Goal: Register for event/course

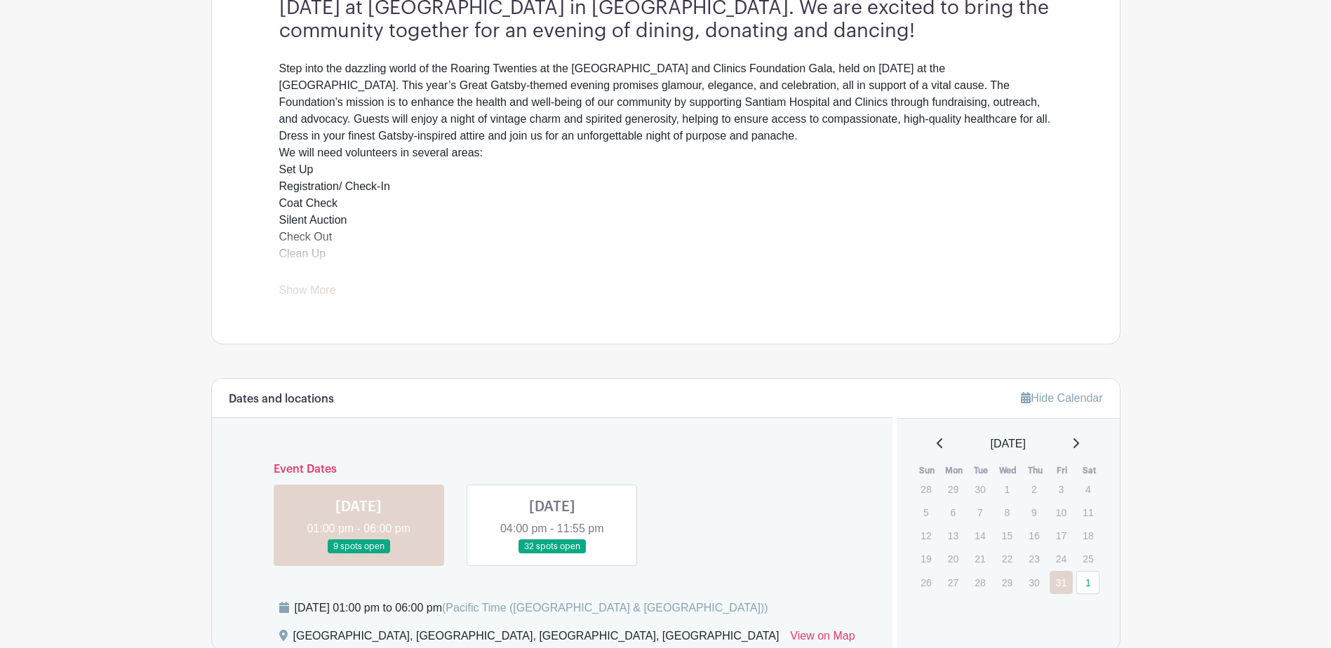
scroll to position [491, 0]
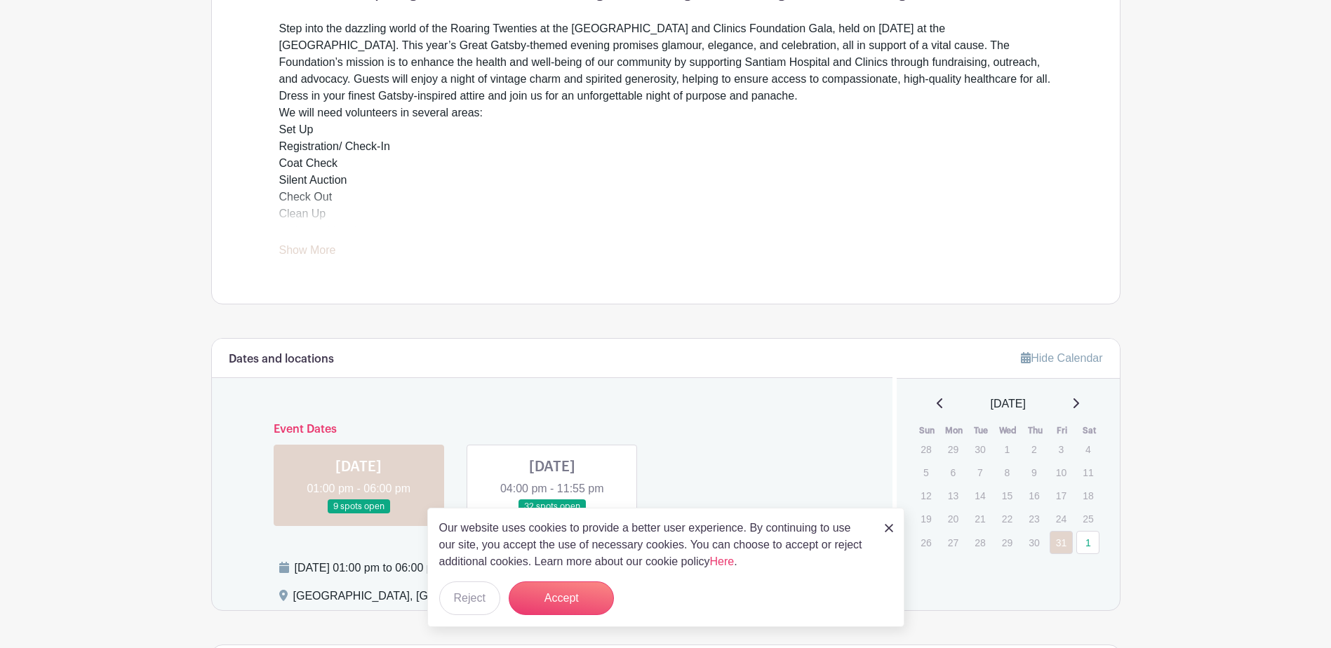
click at [883, 528] on div "Our website uses cookies to provide a better user experience. By continuing to …" at bounding box center [665, 567] width 477 height 119
click at [890, 530] on img at bounding box center [889, 528] width 8 height 8
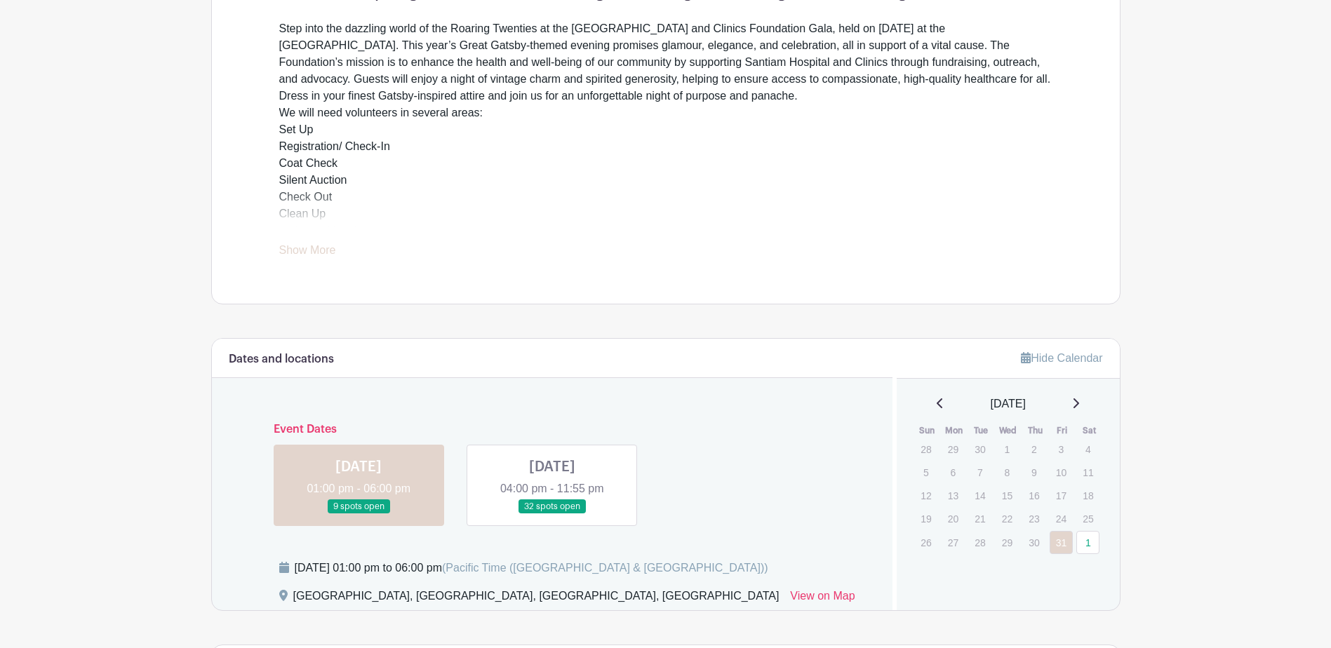
click at [552, 514] on link at bounding box center [552, 514] width 0 height 0
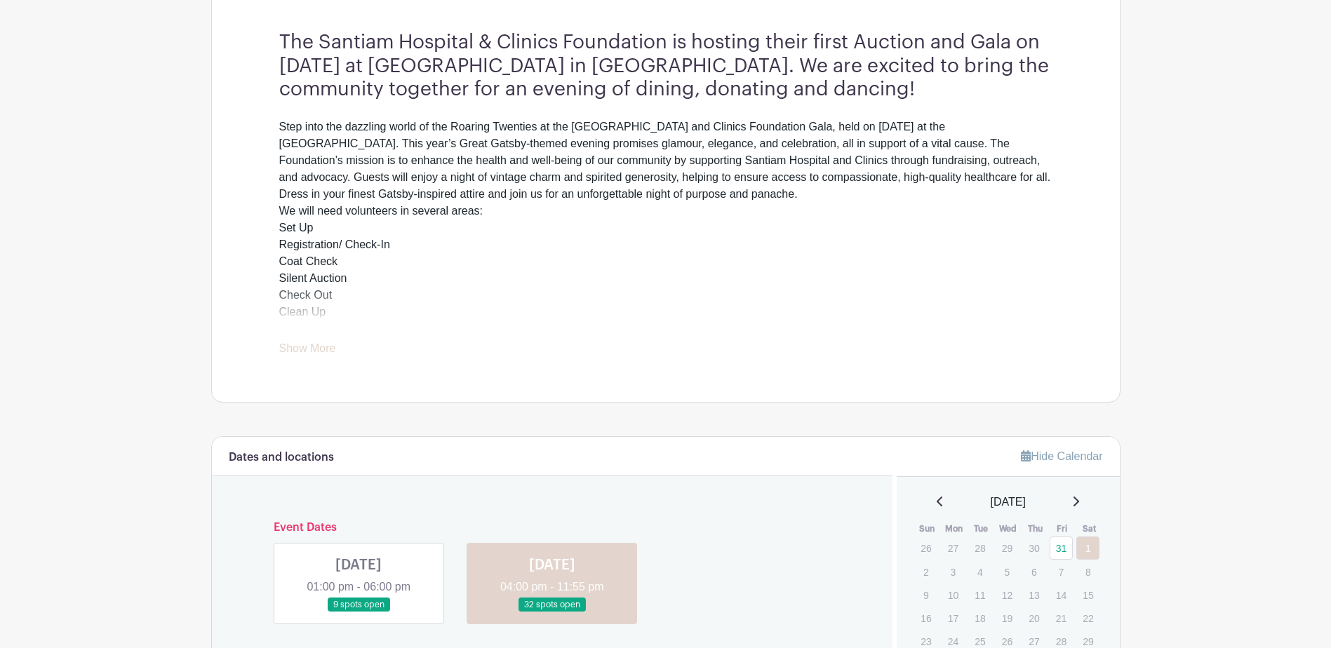
scroll to position [391, 0]
click at [315, 348] on link "Show More" at bounding box center [307, 354] width 57 height 18
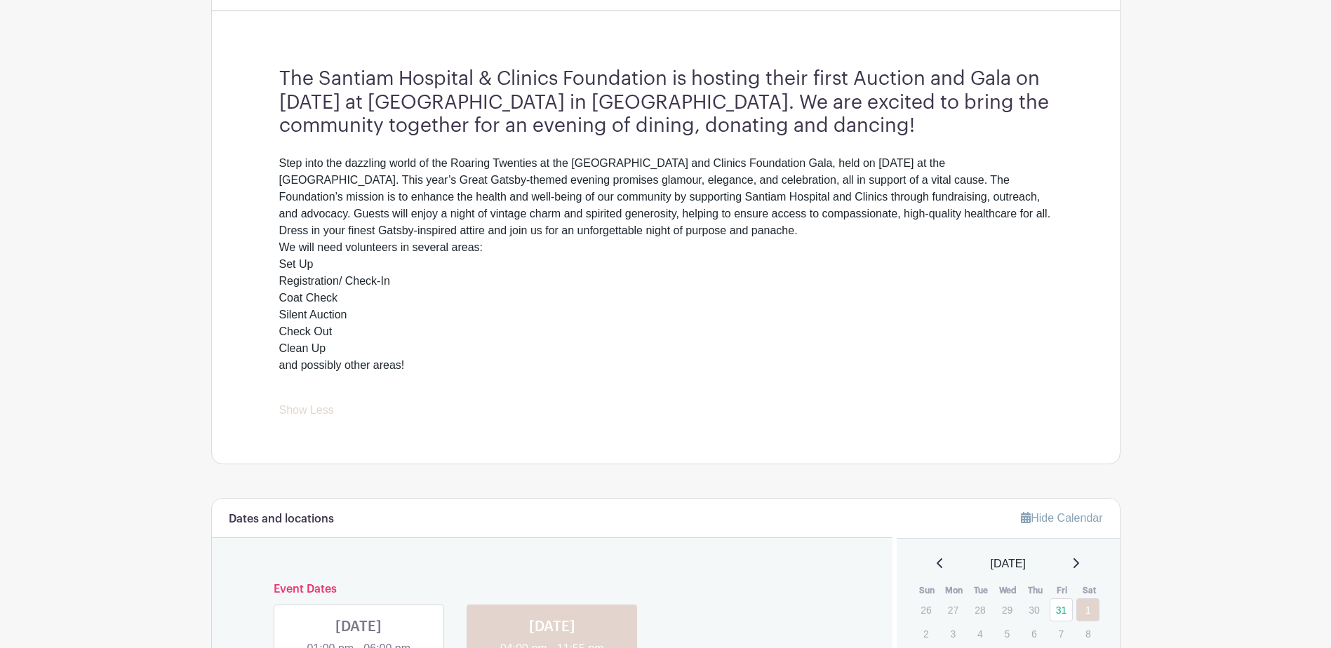
scroll to position [491, 0]
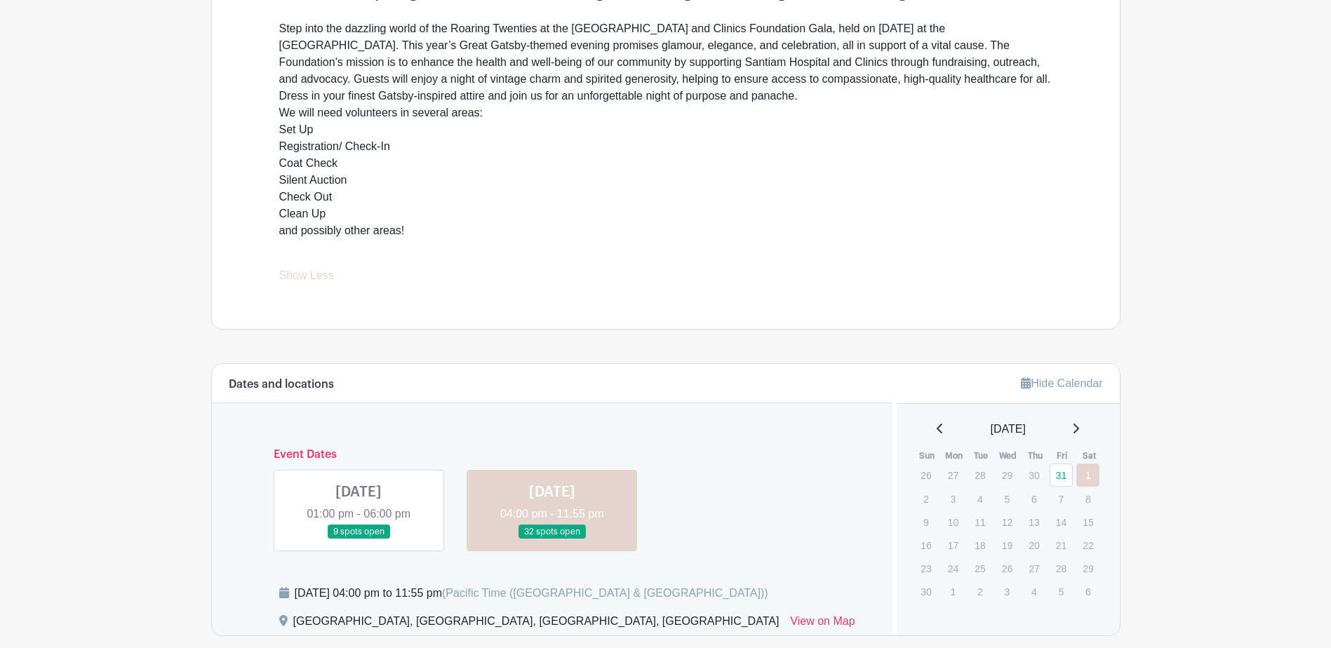
click at [359, 540] on link at bounding box center [359, 540] width 0 height 0
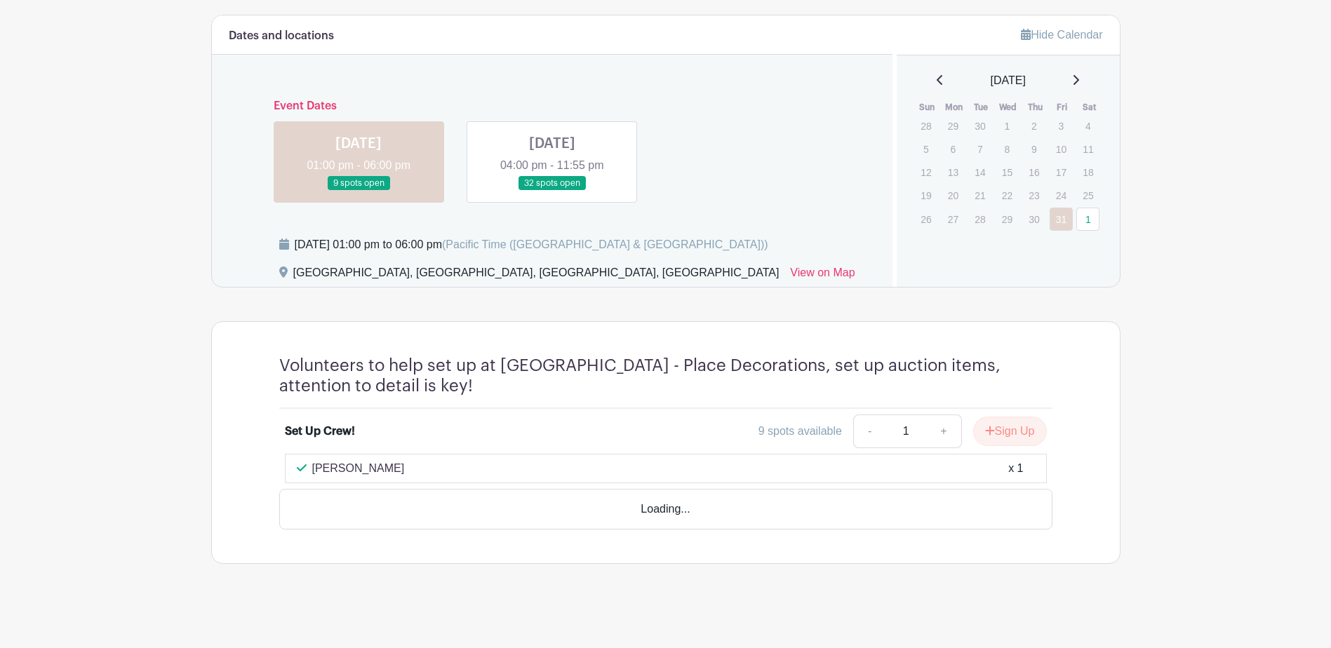
scroll to position [803, 0]
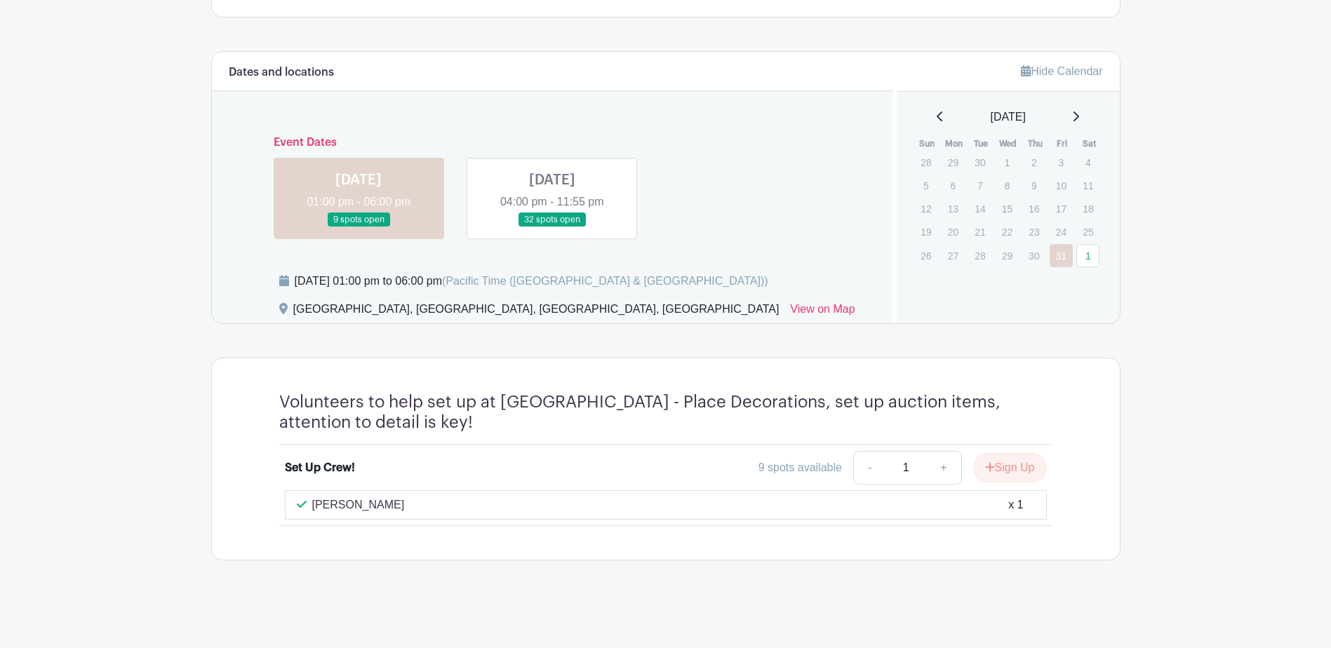
click at [552, 227] on link at bounding box center [552, 227] width 0 height 0
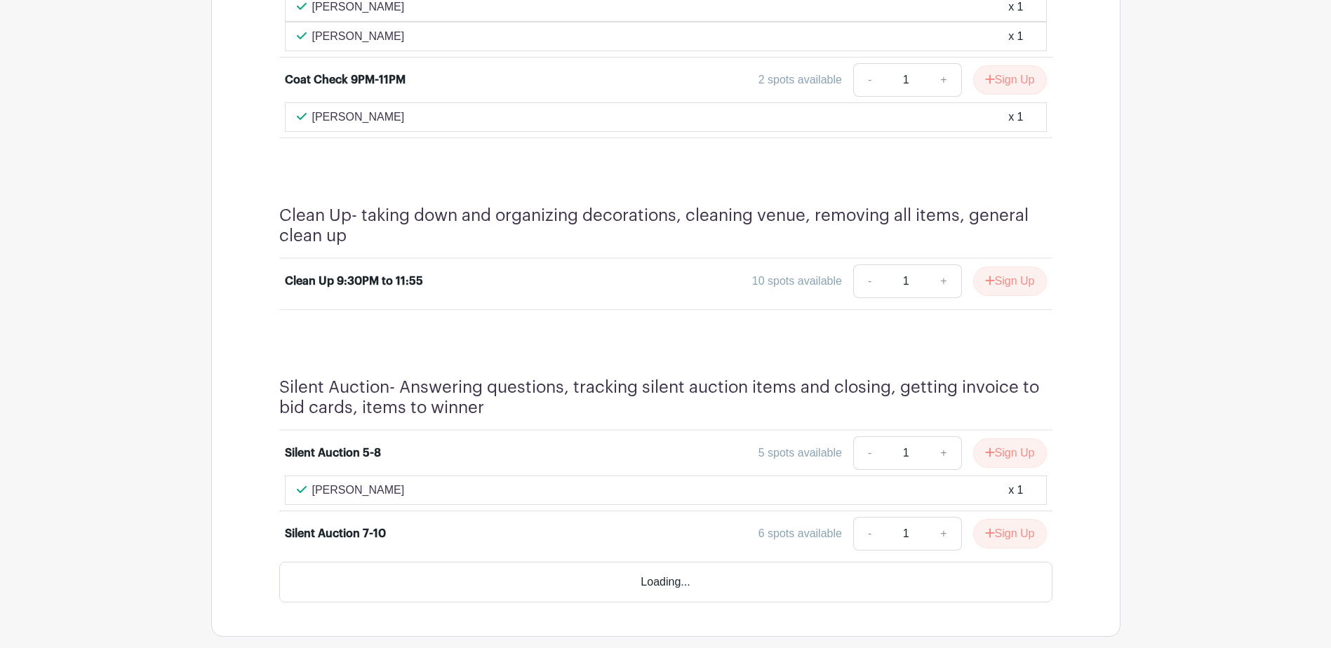
scroll to position [1505, 0]
